Goal: Task Accomplishment & Management: Use online tool/utility

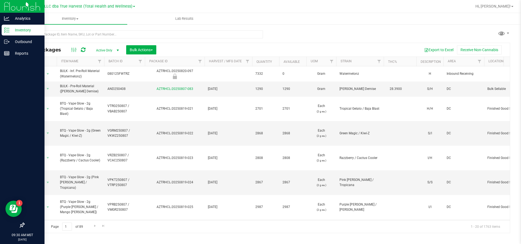
click at [23, 29] on p "Inventory" at bounding box center [25, 30] width 33 height 7
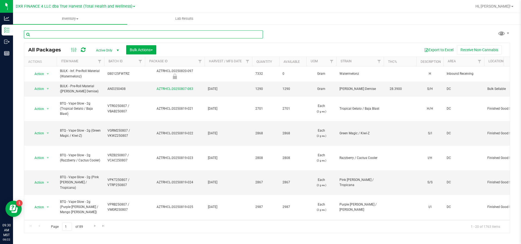
click at [104, 36] on input "text" at bounding box center [143, 34] width 239 height 8
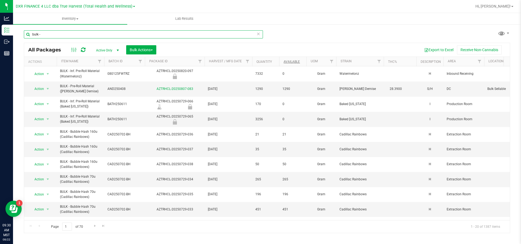
type input "bulk -"
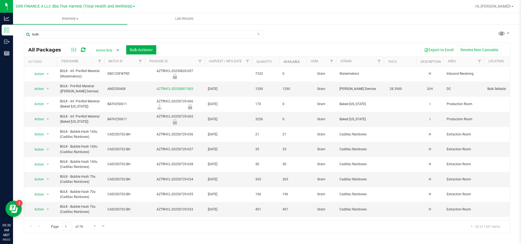
click at [295, 61] on link "Available" at bounding box center [291, 62] width 16 height 4
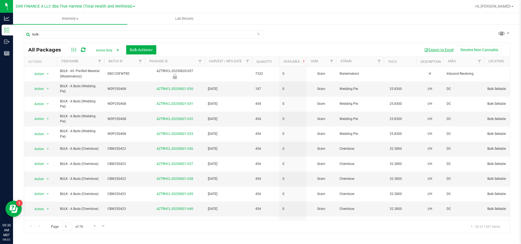
click at [444, 50] on button "Export to Excel" at bounding box center [438, 49] width 36 height 9
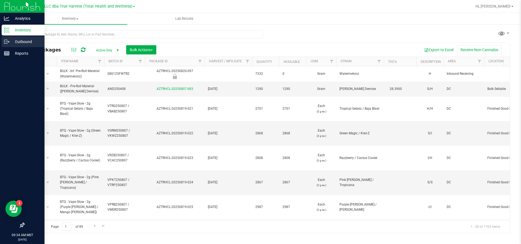
click at [13, 42] on p "Outbound" at bounding box center [25, 42] width 33 height 7
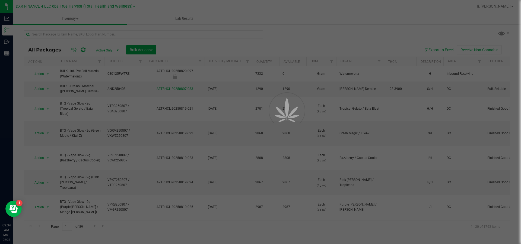
click at [74, 35] on div at bounding box center [260, 122] width 521 height 244
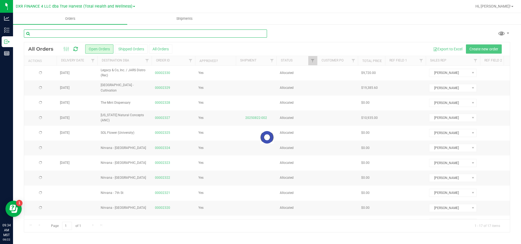
click at [74, 35] on input "text" at bounding box center [145, 34] width 243 height 8
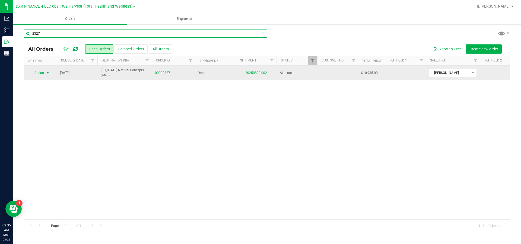
type input "2327"
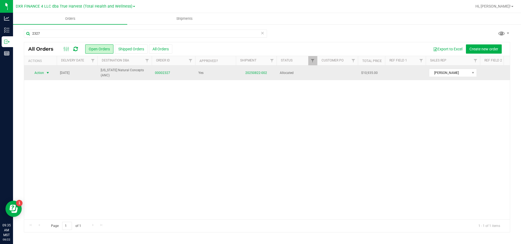
click at [48, 73] on span "select" at bounding box center [48, 73] width 4 height 4
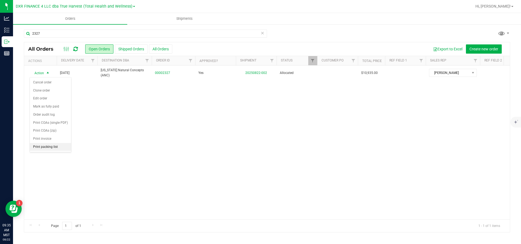
click at [46, 151] on li "Print packing list" at bounding box center [50, 147] width 41 height 8
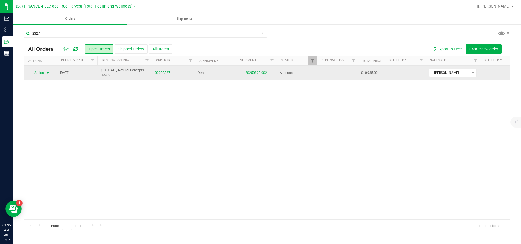
click at [47, 73] on span "select" at bounding box center [48, 73] width 4 height 4
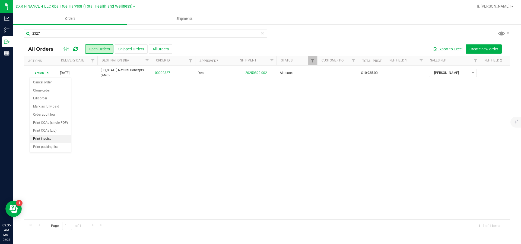
drag, startPoint x: 39, startPoint y: 146, endPoint x: 44, endPoint y: 145, distance: 4.9
click at [39, 143] on li "Print invoice" at bounding box center [50, 139] width 41 height 8
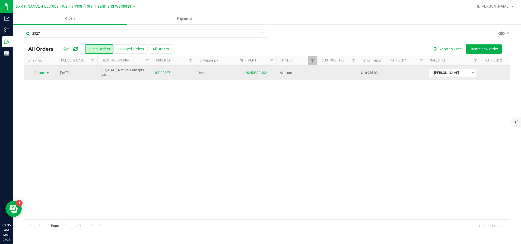
click at [46, 74] on span "select" at bounding box center [48, 73] width 4 height 4
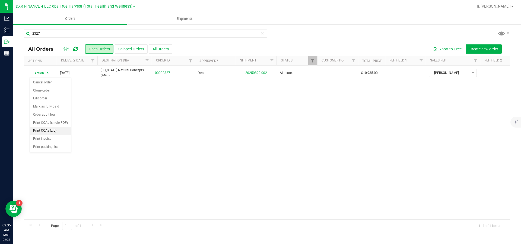
click at [49, 135] on li "Print COAs (zip)" at bounding box center [50, 131] width 41 height 8
